Goal: Transaction & Acquisition: Obtain resource

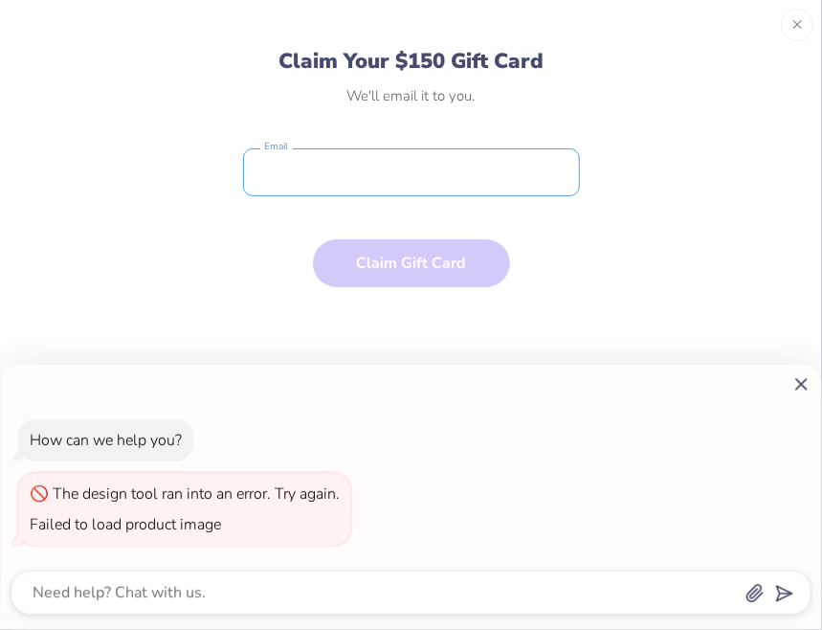
click at [346, 190] on div "How can we help you? The design tool ran into an error. Try again. Failed to lo…" at bounding box center [411, 315] width 822 height 630
type textarea "x"
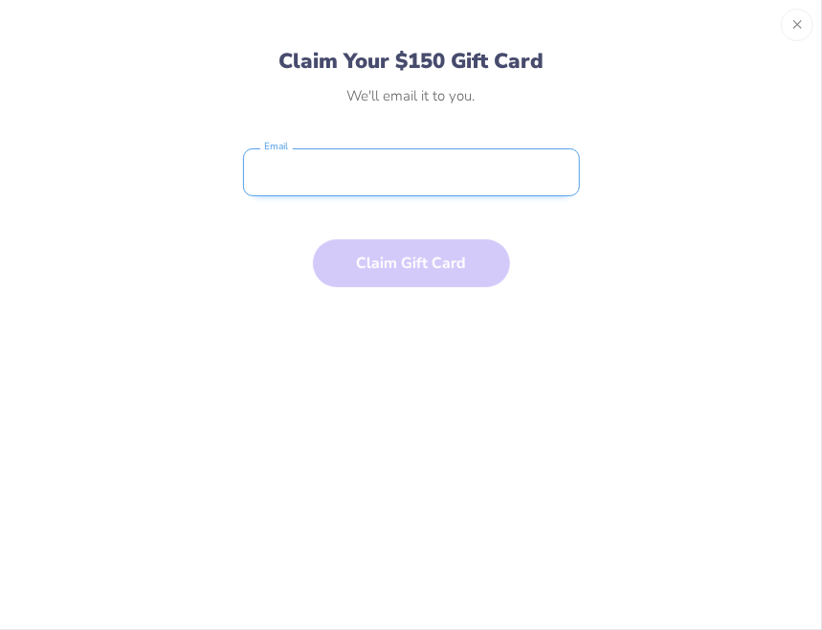
click at [345, 168] on input "email" at bounding box center [411, 172] width 337 height 48
type input "[PERSON_NAME][EMAIL_ADDRESS][PERSON_NAME][PERSON_NAME][DOMAIN_NAME]"
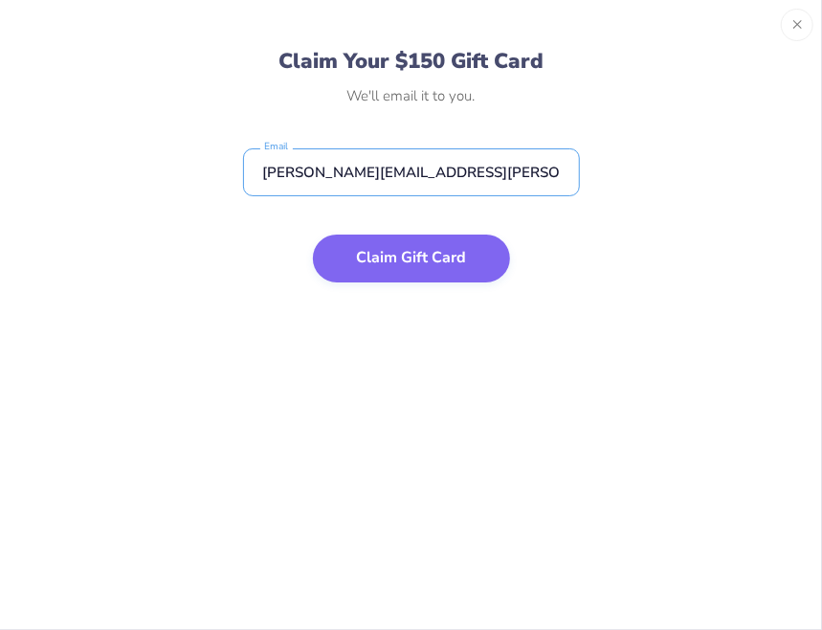
click at [408, 258] on button "Claim Gift Card" at bounding box center [411, 259] width 197 height 48
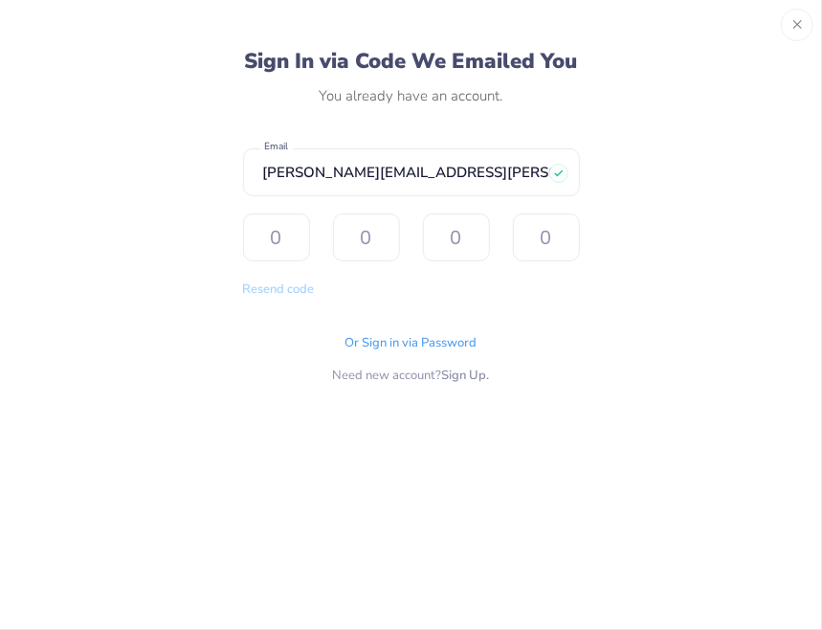
click at [685, 253] on div "Sign In via Code We Emailed You You already have an account. [PERSON_NAME][EMAI…" at bounding box center [411, 328] width 779 height 561
